Goal: Information Seeking & Learning: Understand process/instructions

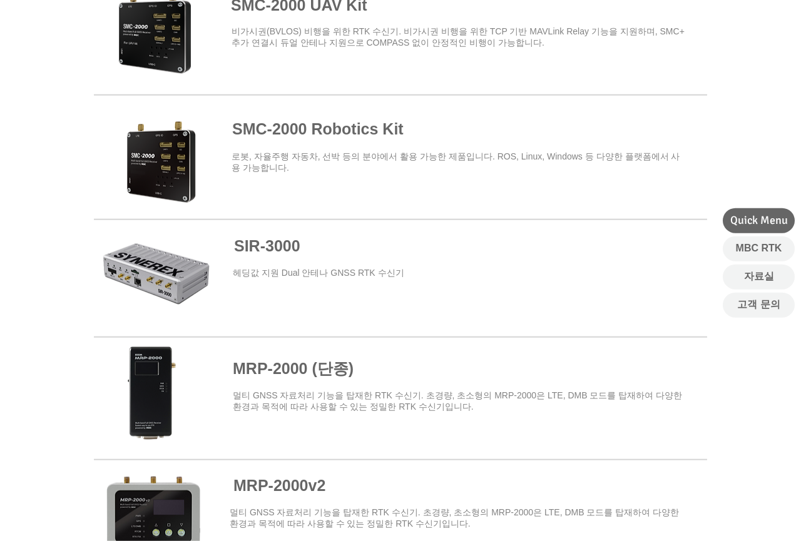
scroll to position [642, 0]
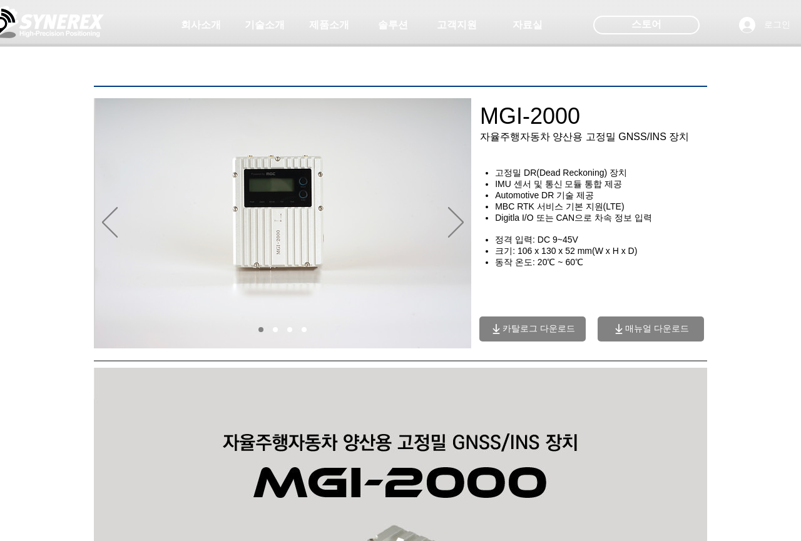
click at [673, 327] on span "매뉴얼 다운로드" at bounding box center [650, 329] width 106 height 25
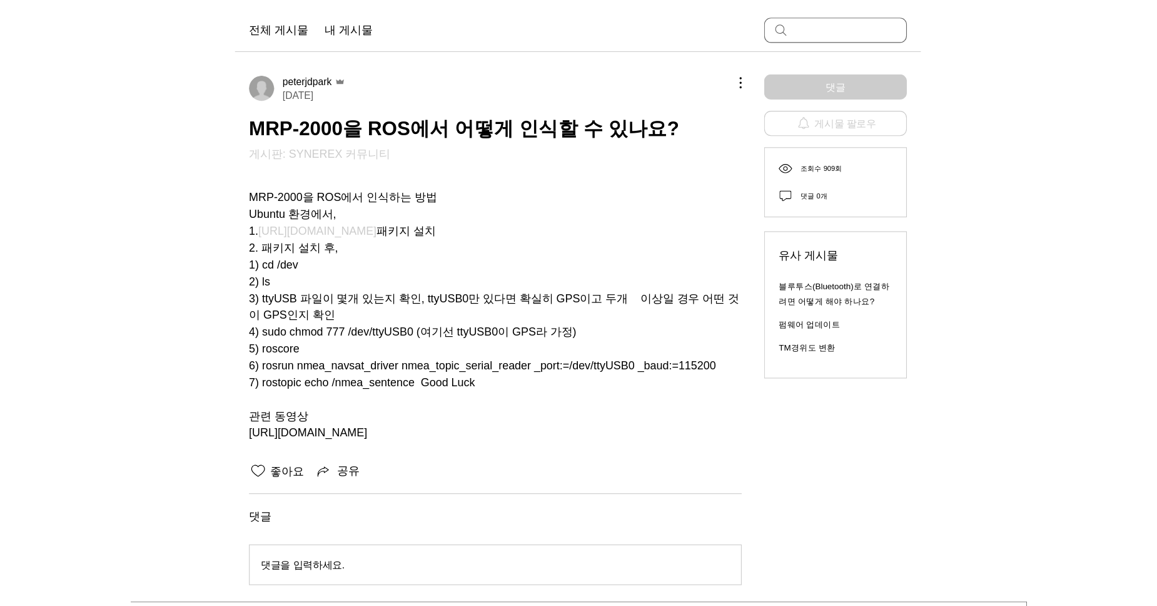
scroll to position [143, 0]
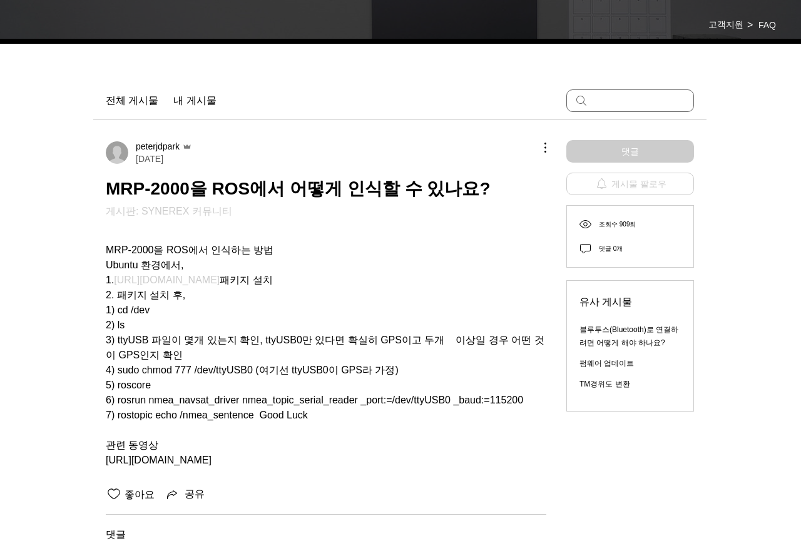
click at [363, 365] on span "4) sudo chmod 777 /dev/ttyUSB0 (여기선 ttyUSB0이 GPS라 가정)" at bounding box center [252, 370] width 293 height 11
click at [211, 465] on span "https://youtu.be/6q9ahmMUAv8" at bounding box center [159, 460] width 106 height 11
click at [170, 405] on span "6) rosrun nmea_navsat_driver nmea_topic_serial_reader _port:=/dev/ttyUSB0 _baud…" at bounding box center [314, 400] width 417 height 11
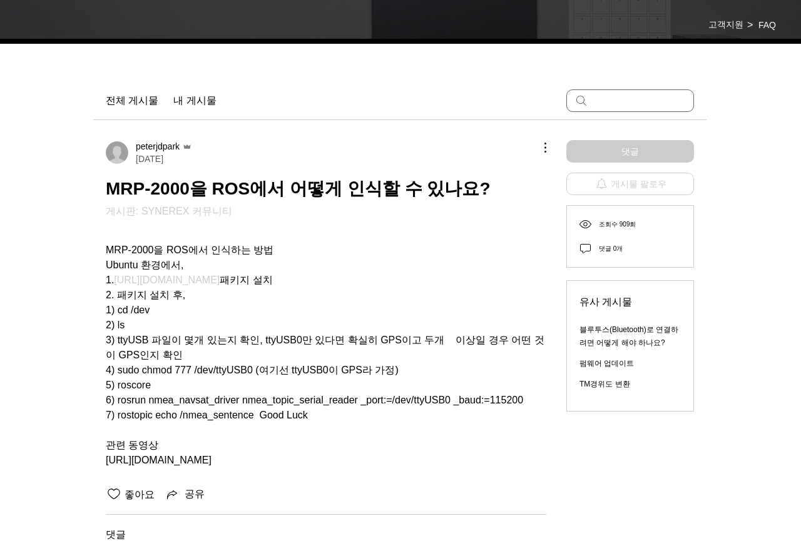
click at [170, 405] on span "6) rosrun nmea_navsat_driver nmea_topic_serial_reader _port:=/dev/ttyUSB0 _baud…" at bounding box center [314, 400] width 417 height 11
copy span "115200"
